Goal: Navigation & Orientation: Find specific page/section

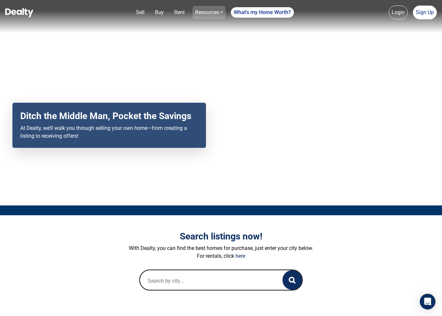
click at [213, 13] on link "Resources" at bounding box center [208, 12] width 33 height 13
